Goal: Task Accomplishment & Management: Use online tool/utility

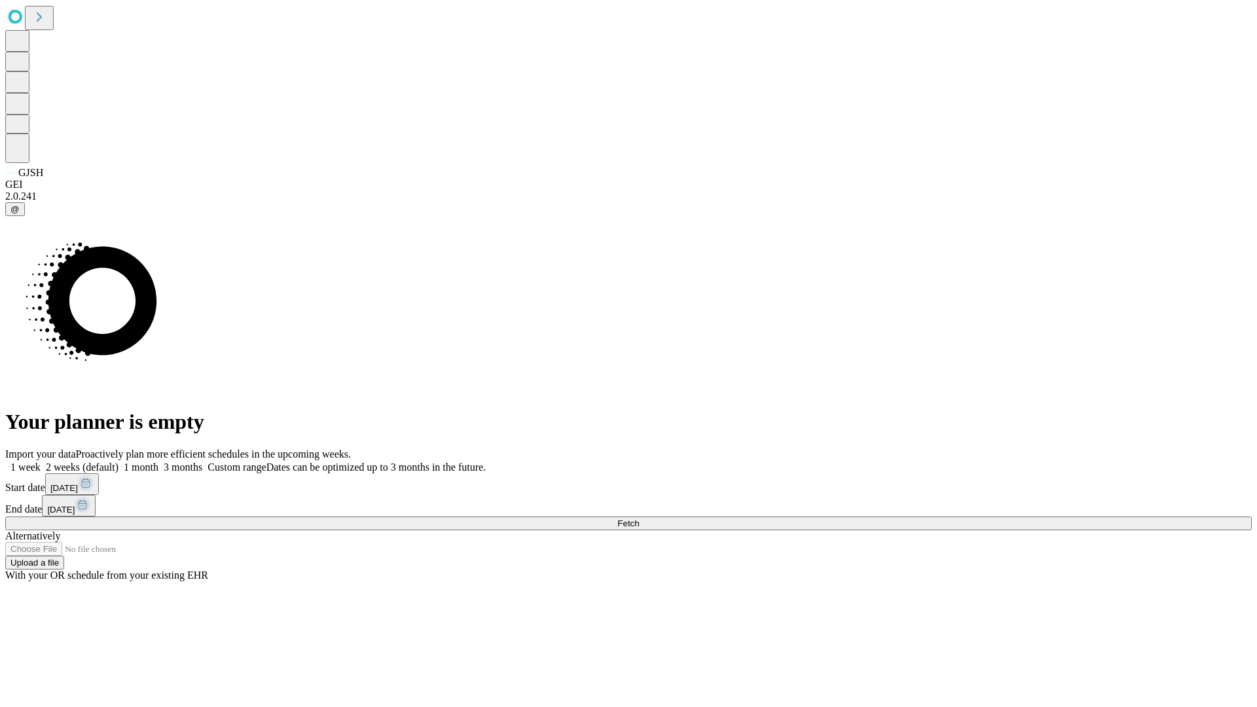
click at [639, 519] on span "Fetch" at bounding box center [628, 524] width 22 height 10
